Goal: Task Accomplishment & Management: Complete application form

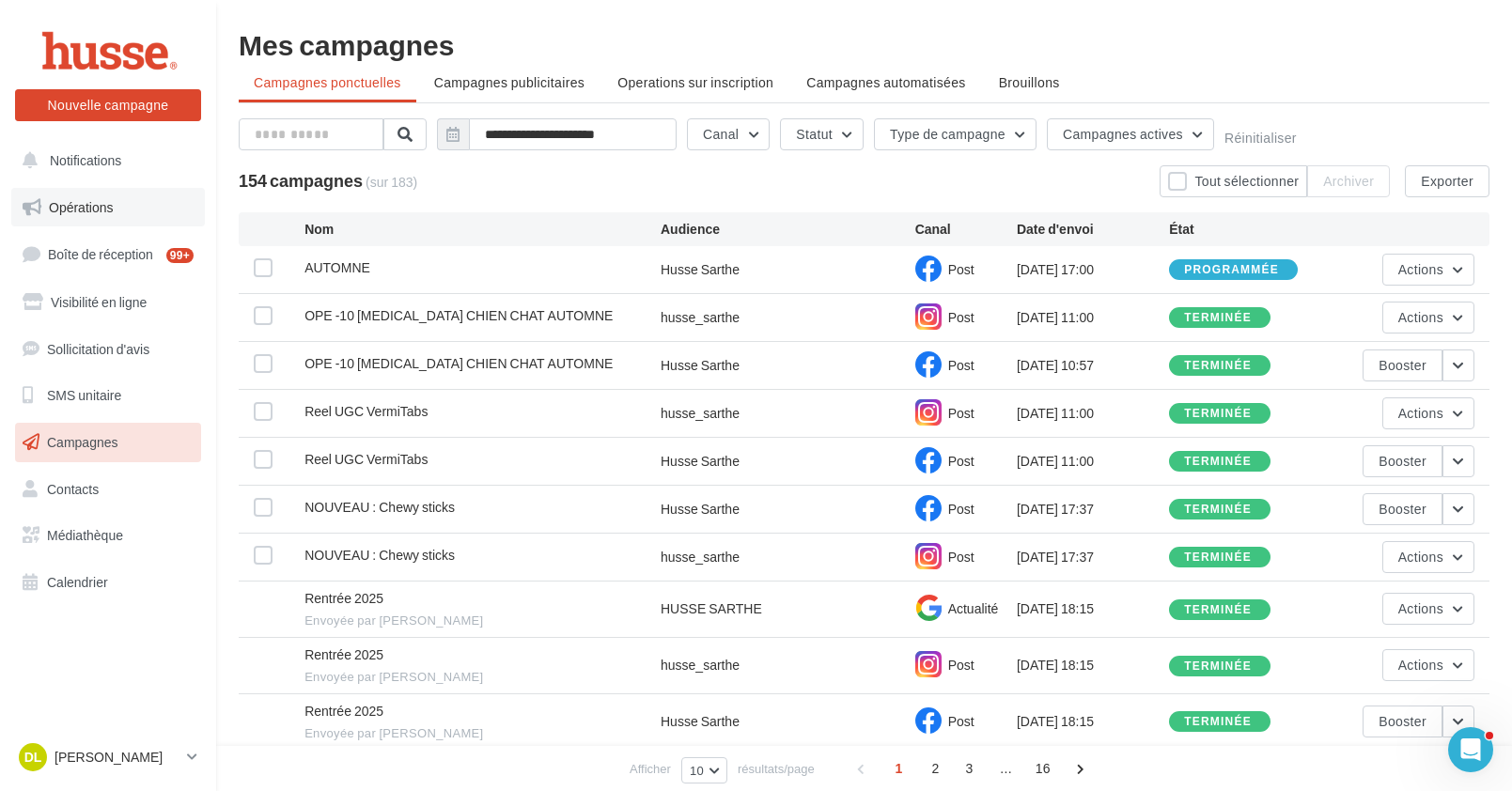
click at [99, 197] on link "Opérations" at bounding box center [108, 208] width 193 height 39
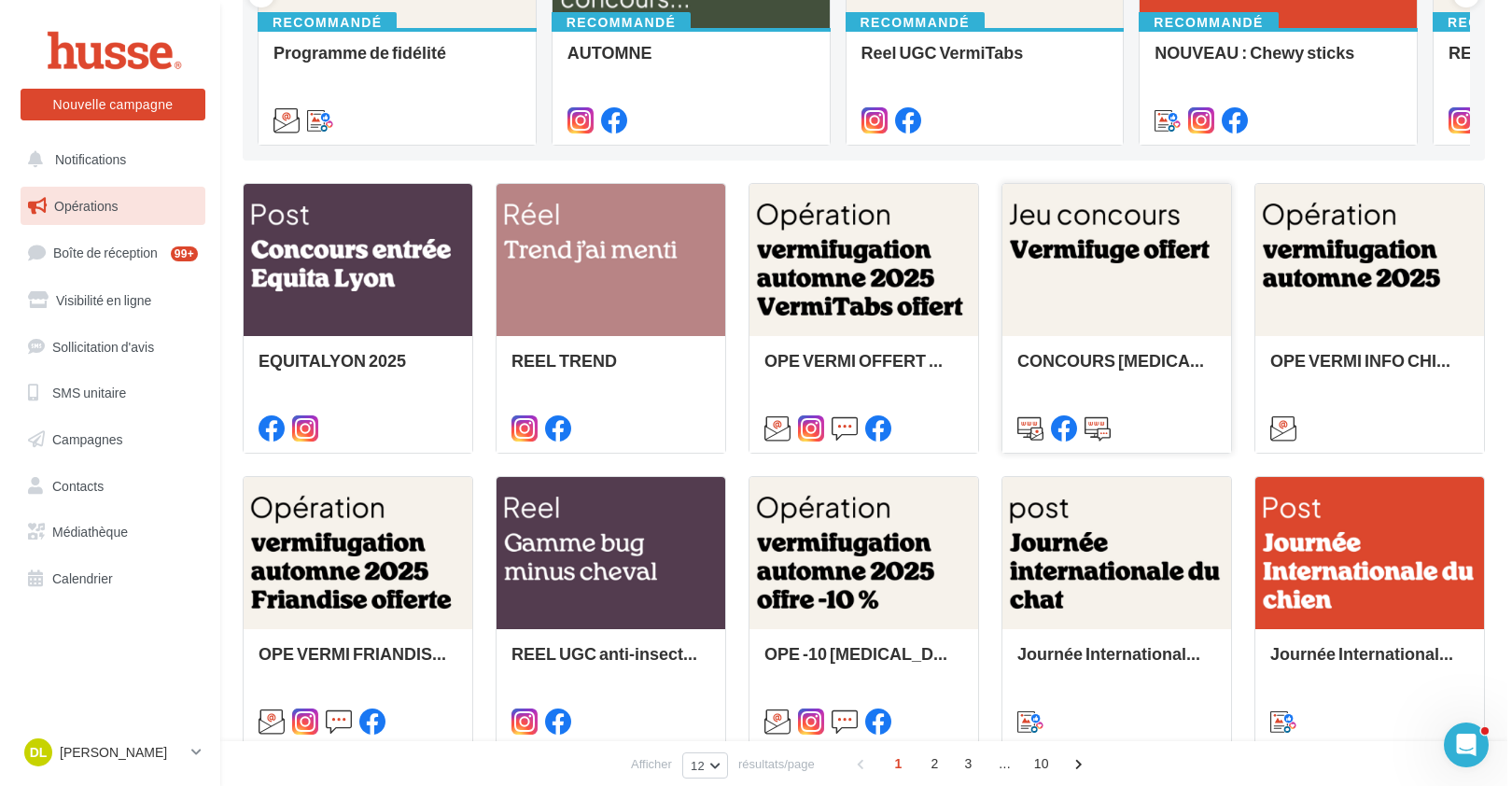
scroll to position [422, 0]
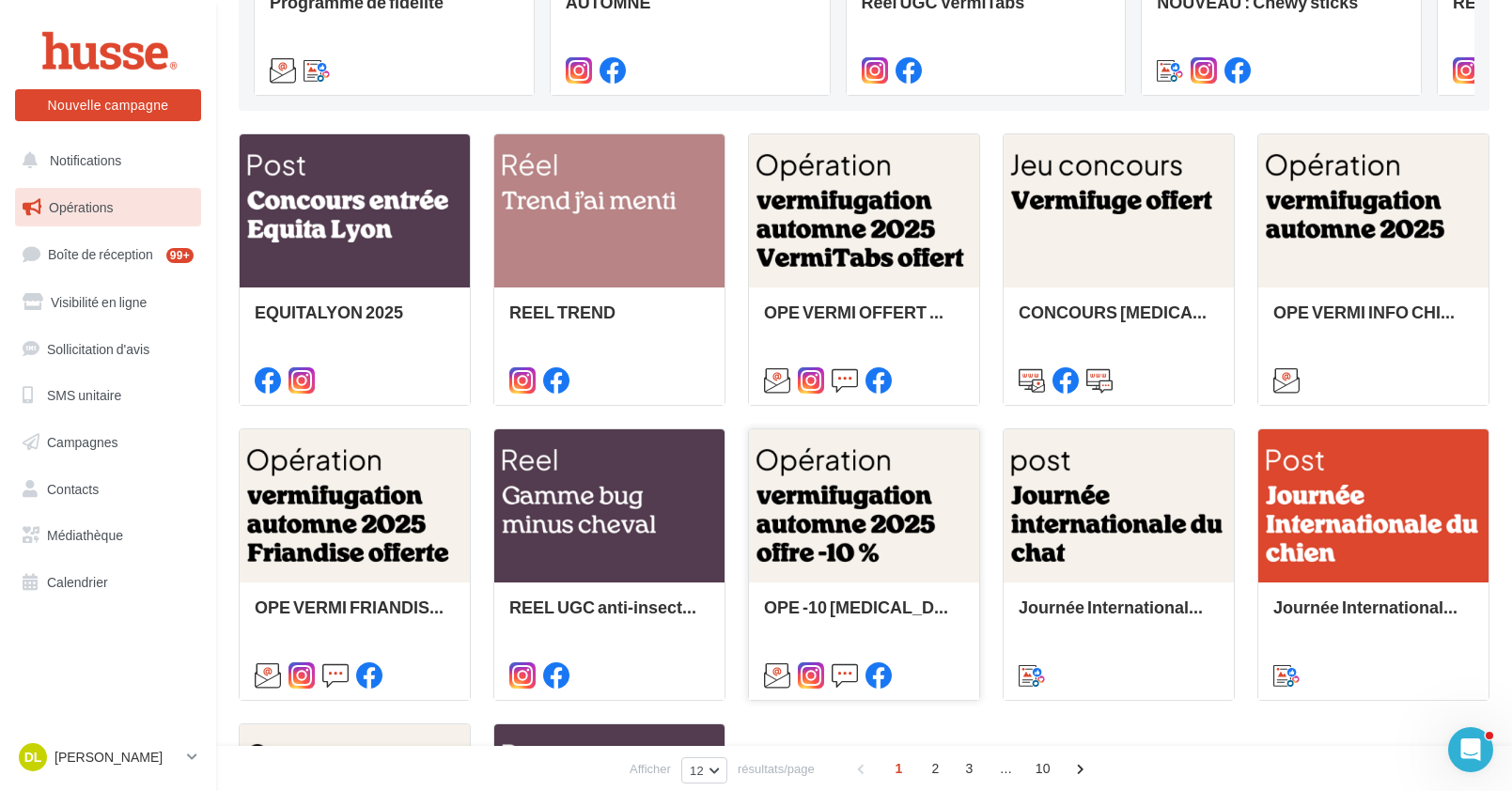
click at [892, 534] on div at bounding box center [863, 506] width 230 height 155
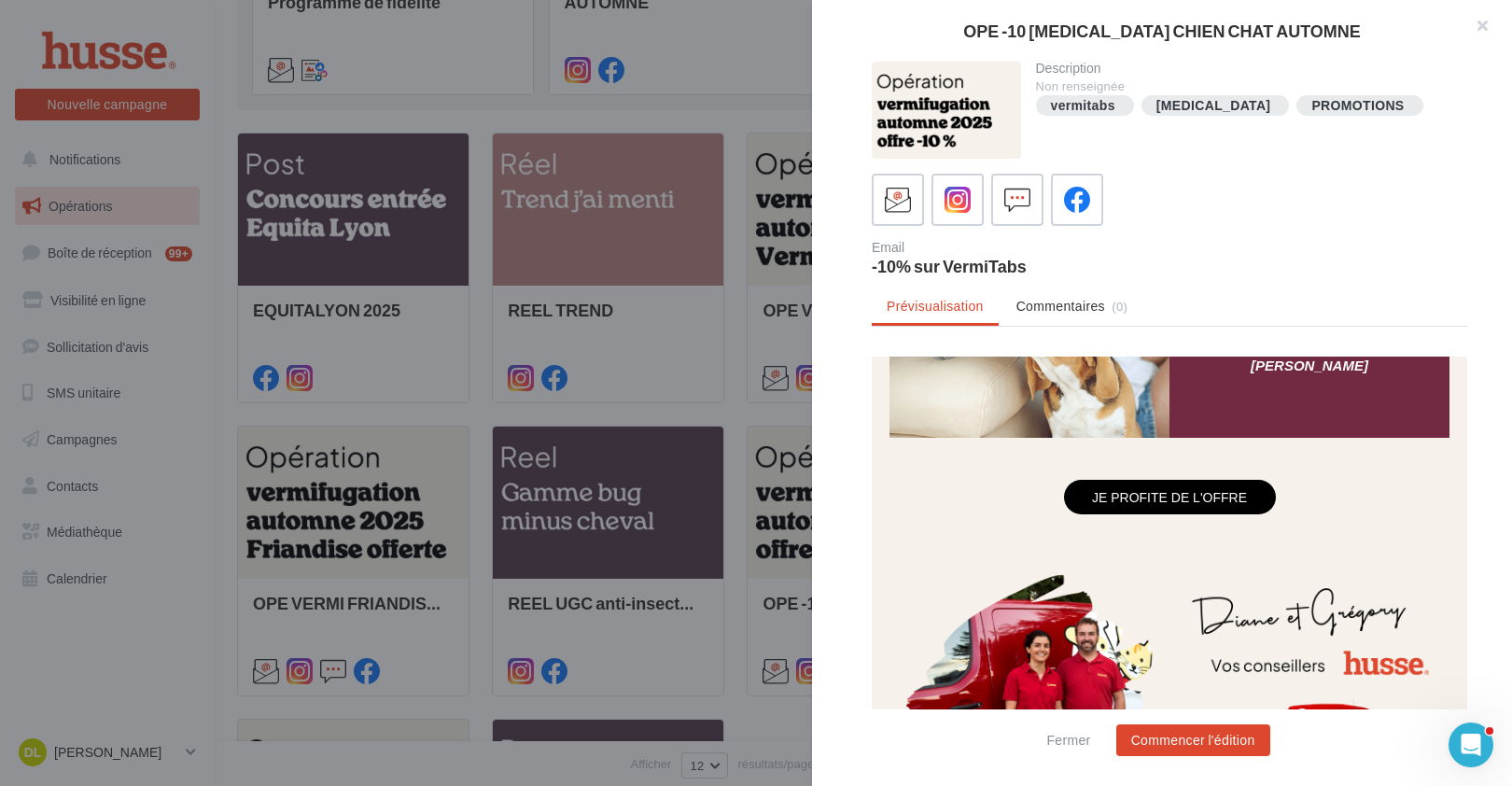
scroll to position [1918, 0]
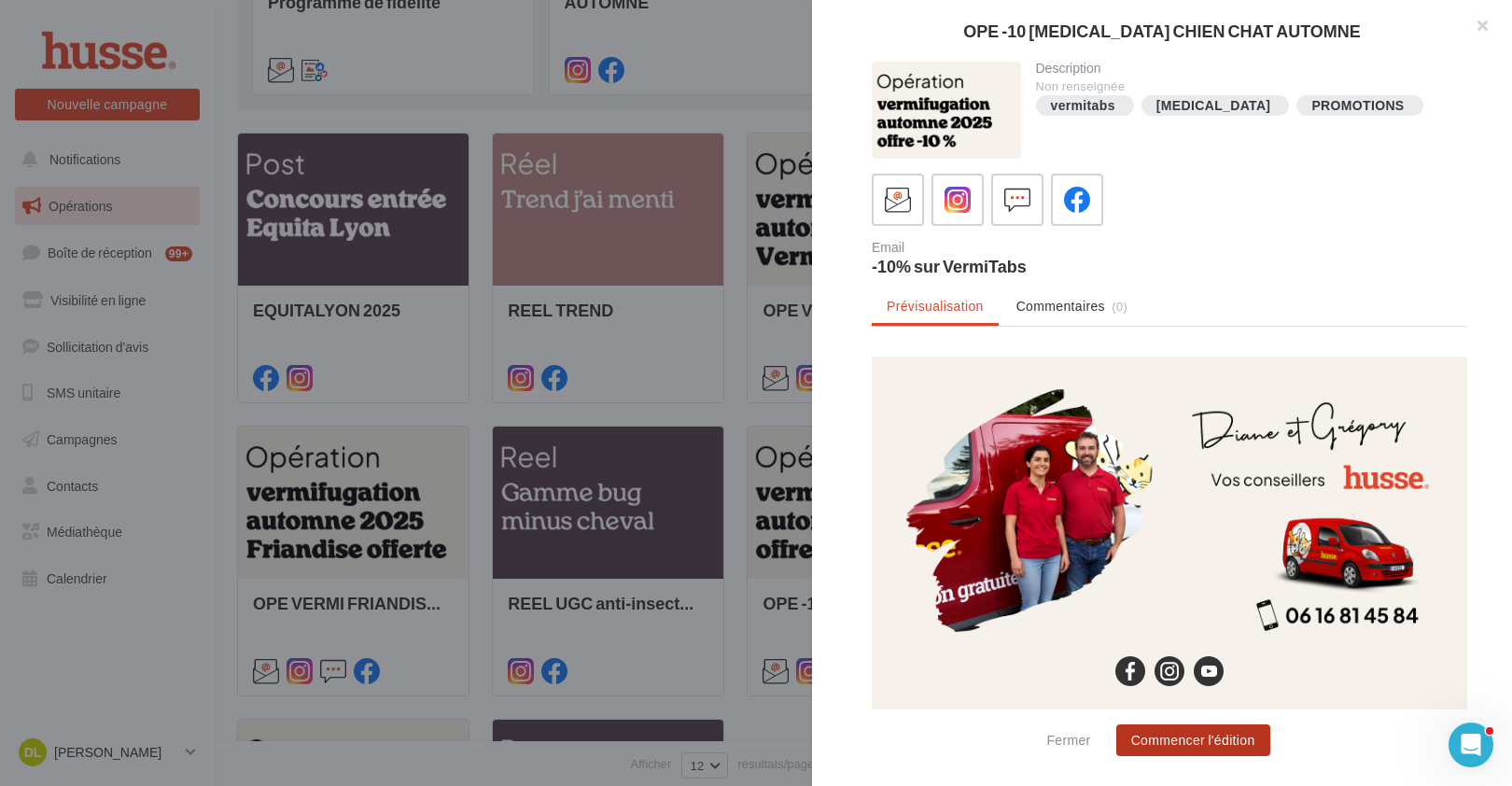
click at [1196, 743] on button "Commencer l'édition" at bounding box center [1193, 740] width 154 height 31
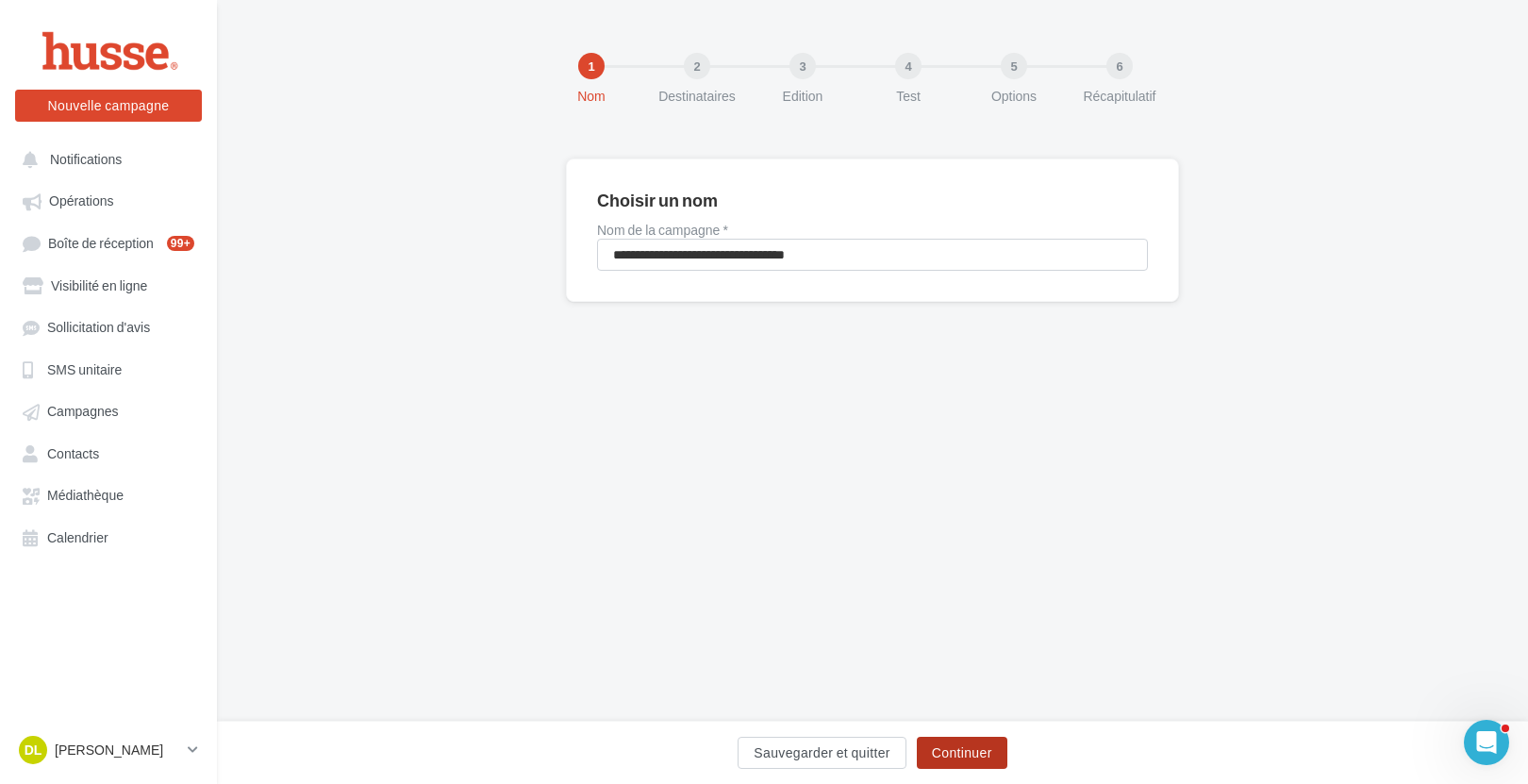
click at [961, 749] on button "Continuer" at bounding box center [962, 752] width 90 height 32
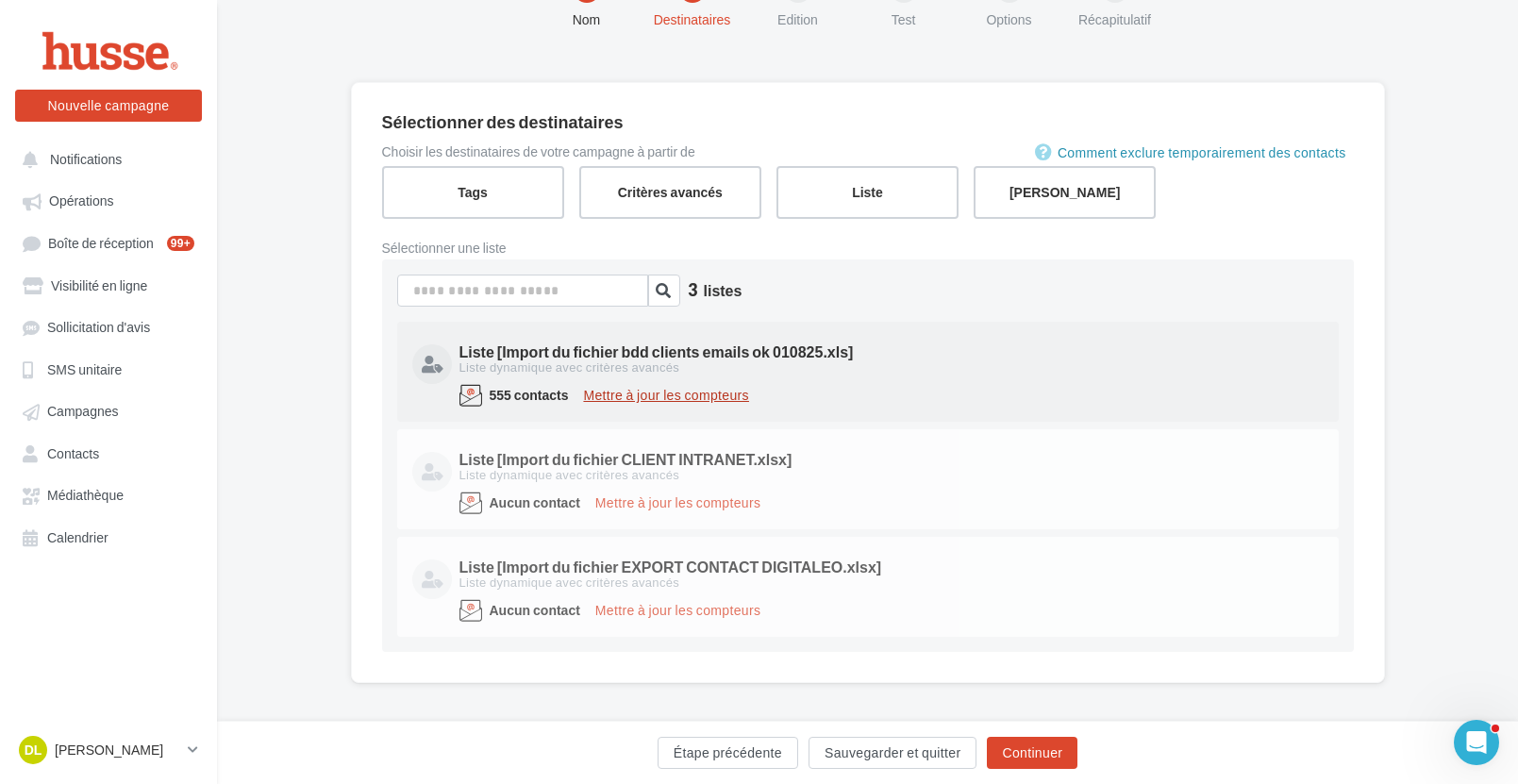
scroll to position [87, 0]
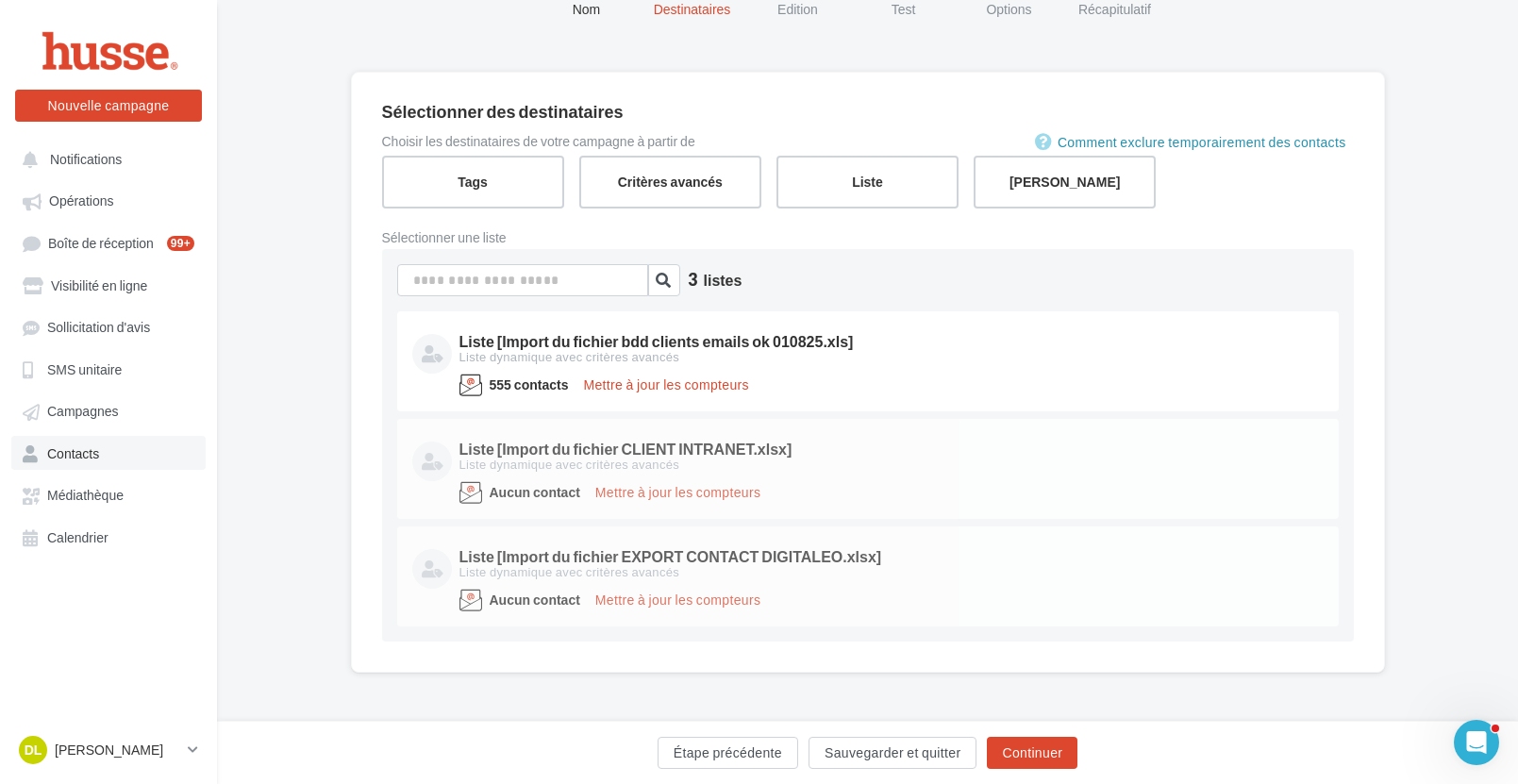
click at [73, 457] on span "Contacts" at bounding box center [73, 453] width 51 height 16
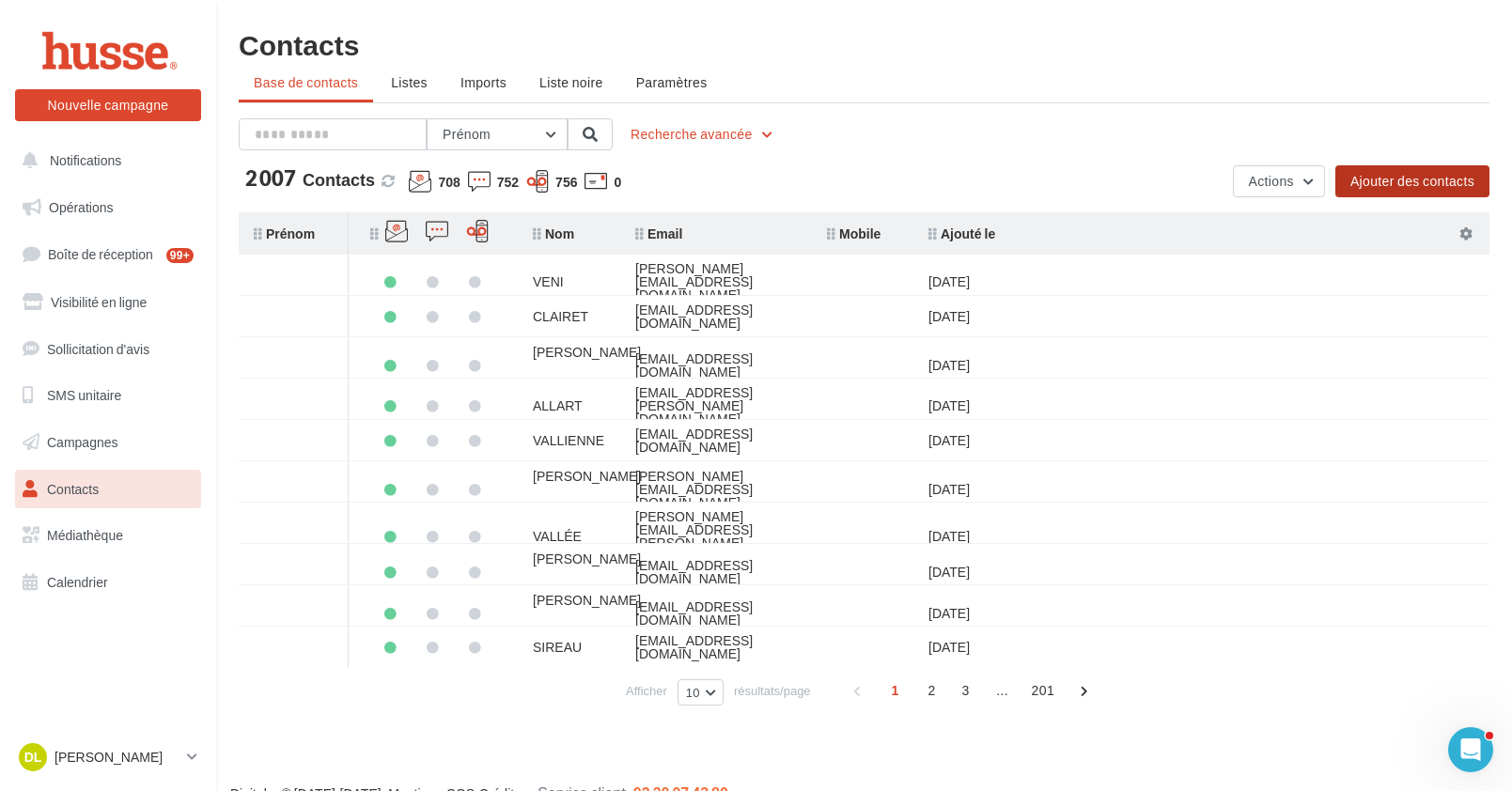
click at [1463, 176] on button "Ajouter des contacts" at bounding box center [1412, 181] width 154 height 32
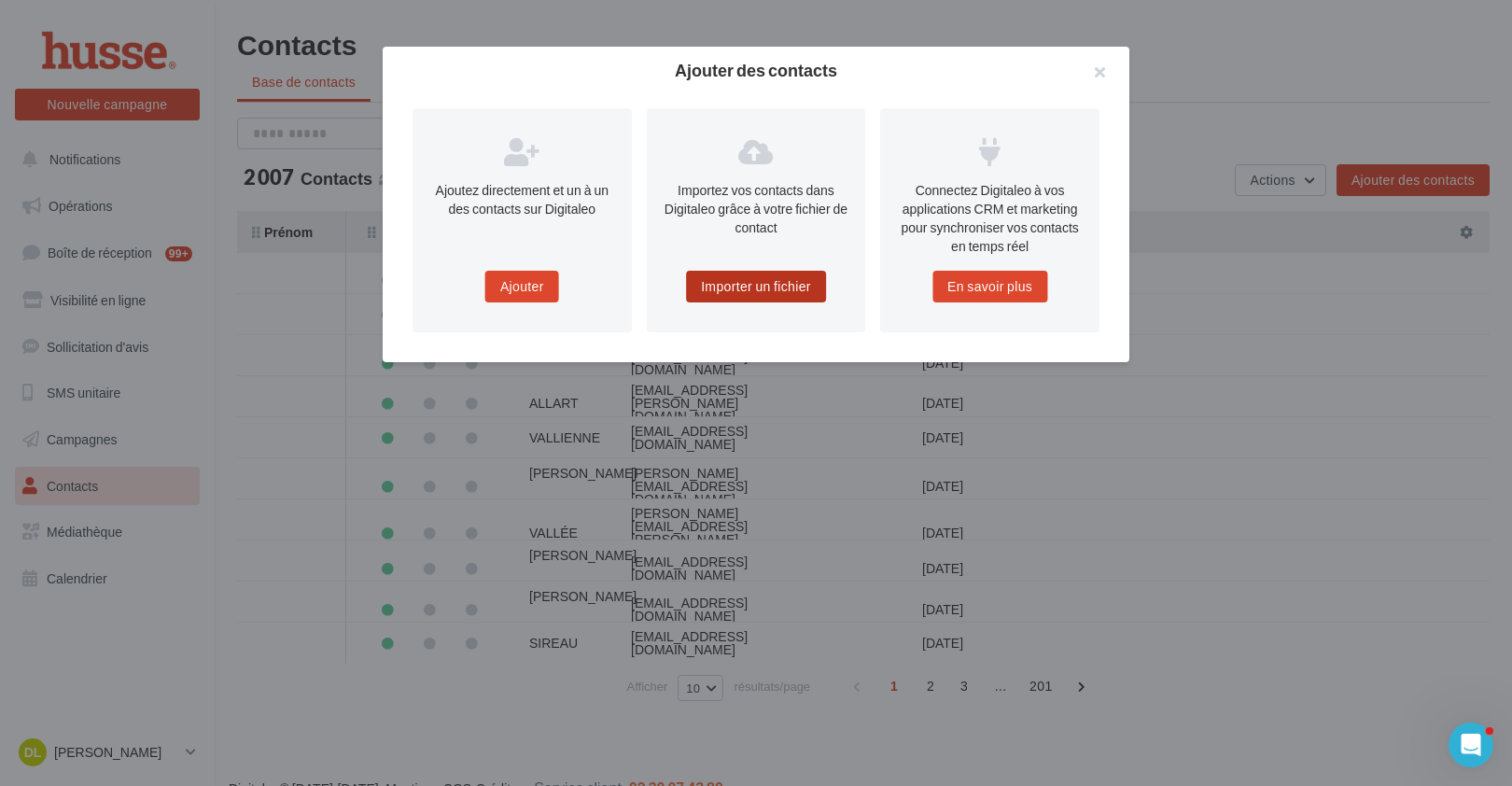
click at [771, 285] on button "Importer un fichier" at bounding box center [756, 286] width 140 height 31
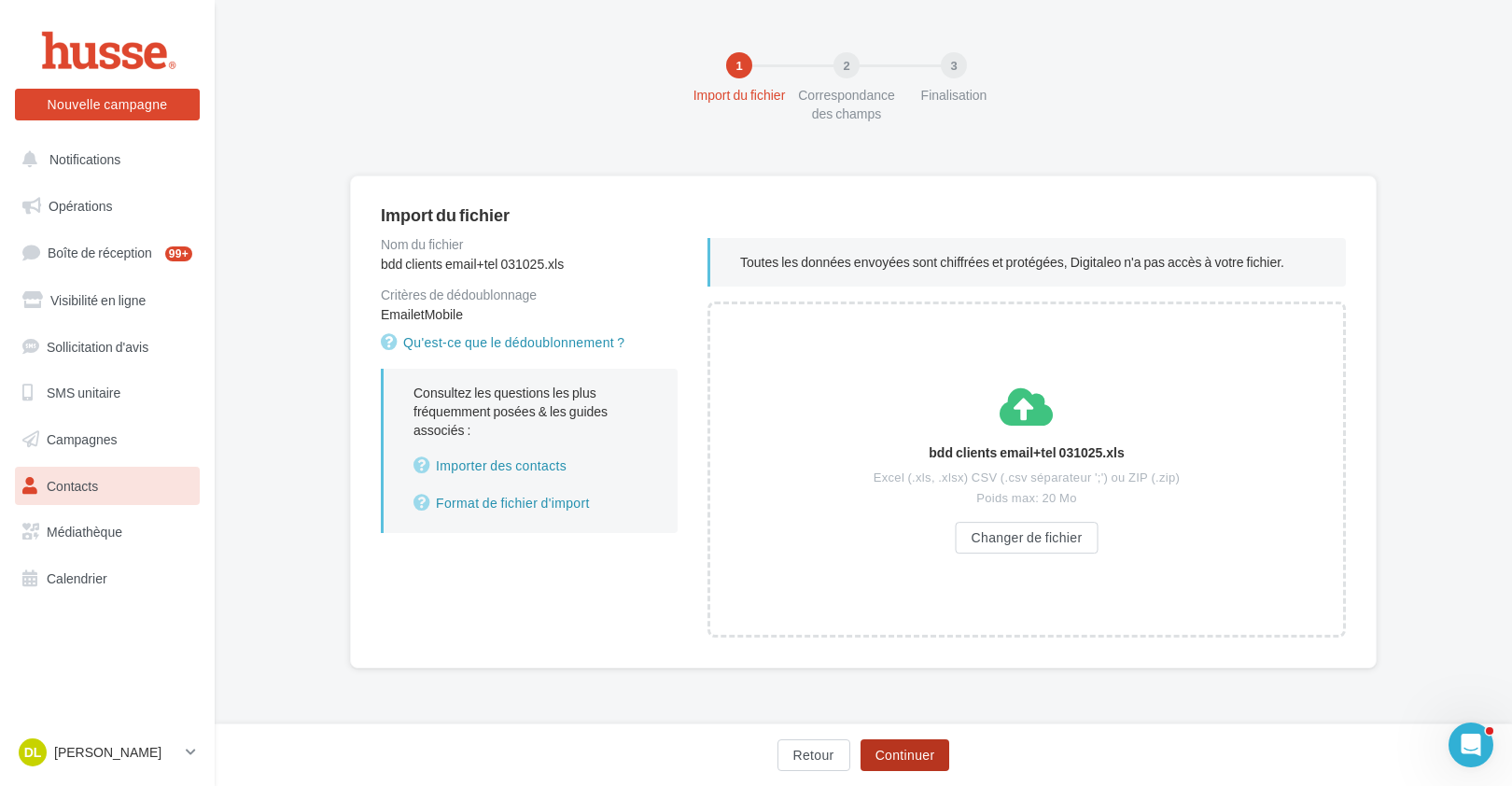
click at [898, 751] on button "Continuer" at bounding box center [904, 755] width 89 height 31
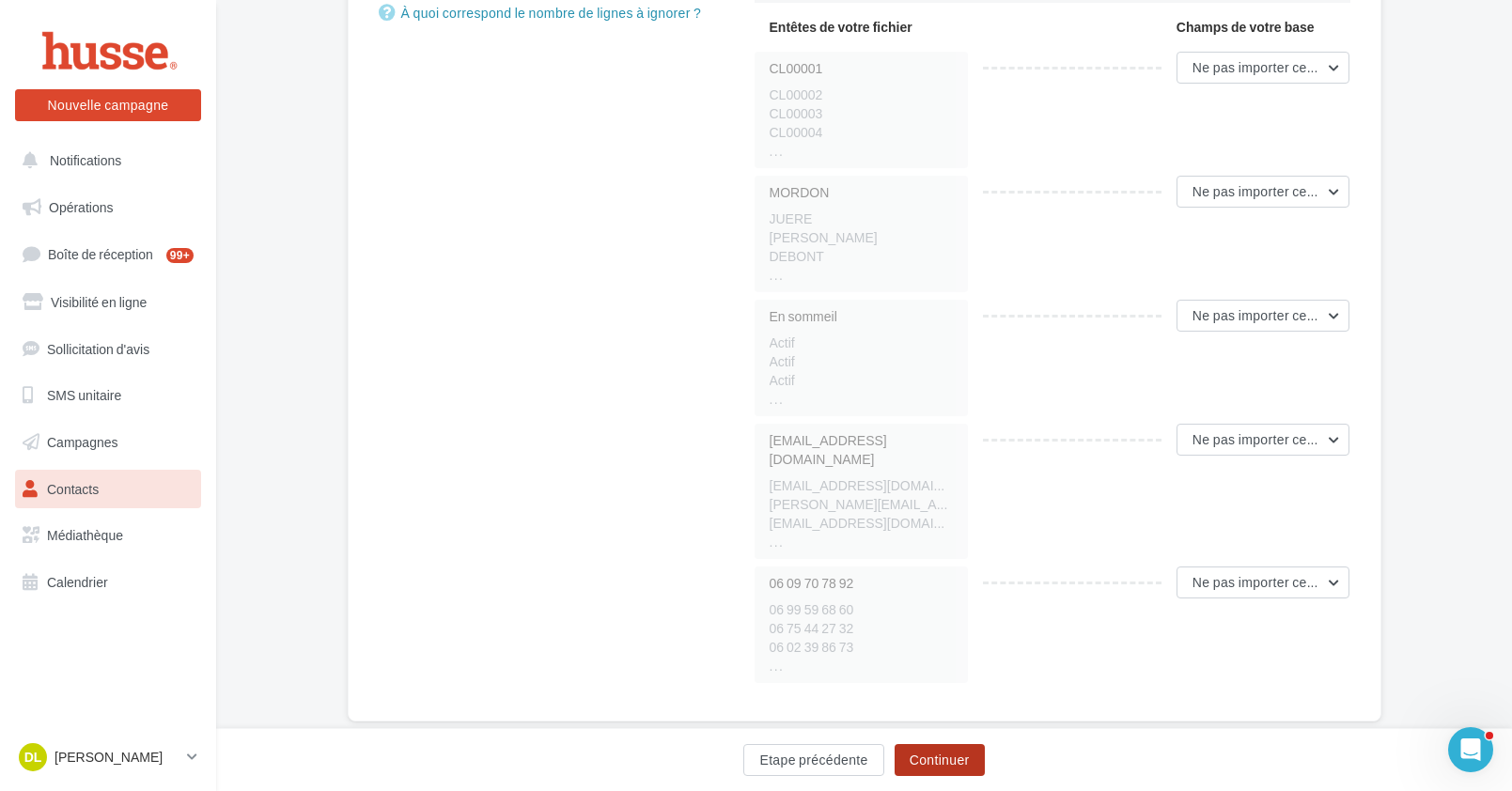
scroll to position [448, 0]
